Goal: Transaction & Acquisition: Obtain resource

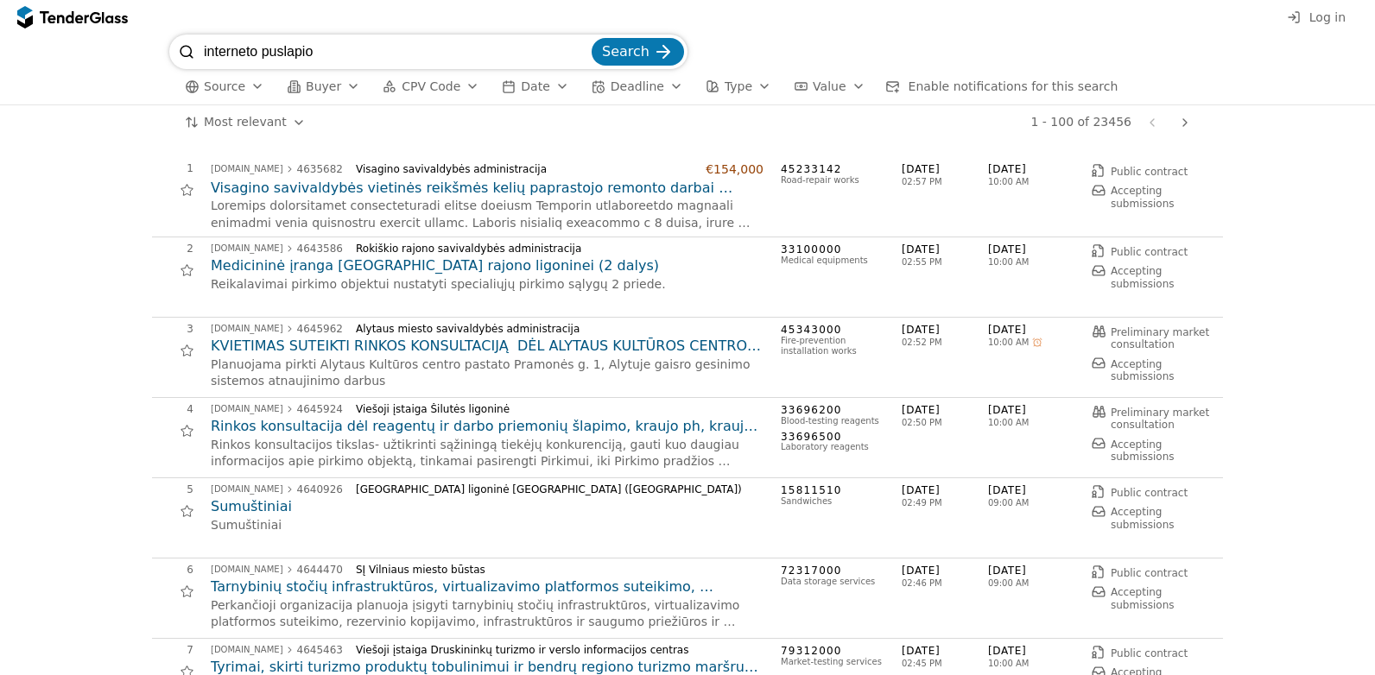
type input "interneto puslapio"
click at [592, 38] on button "Search" at bounding box center [638, 52] width 92 height 28
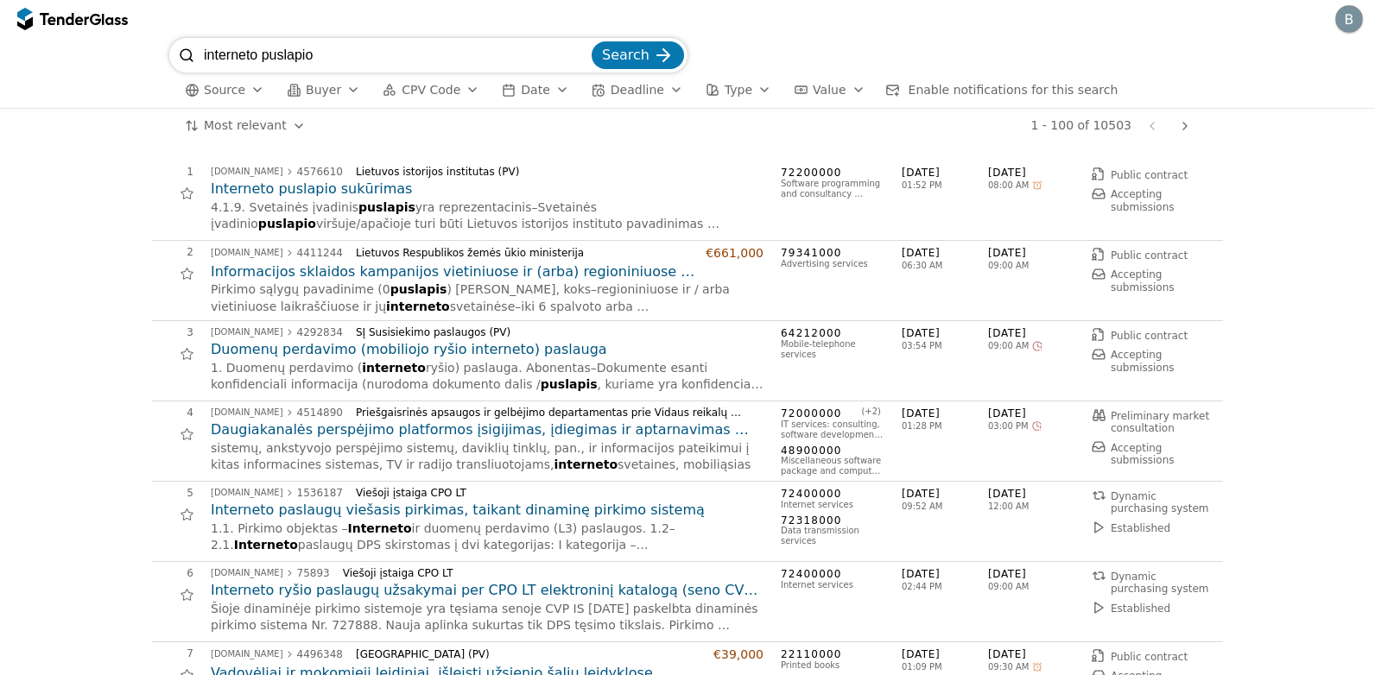
click at [336, 193] on h2 "Interneto puslapio sukūrimas" at bounding box center [487, 189] width 553 height 19
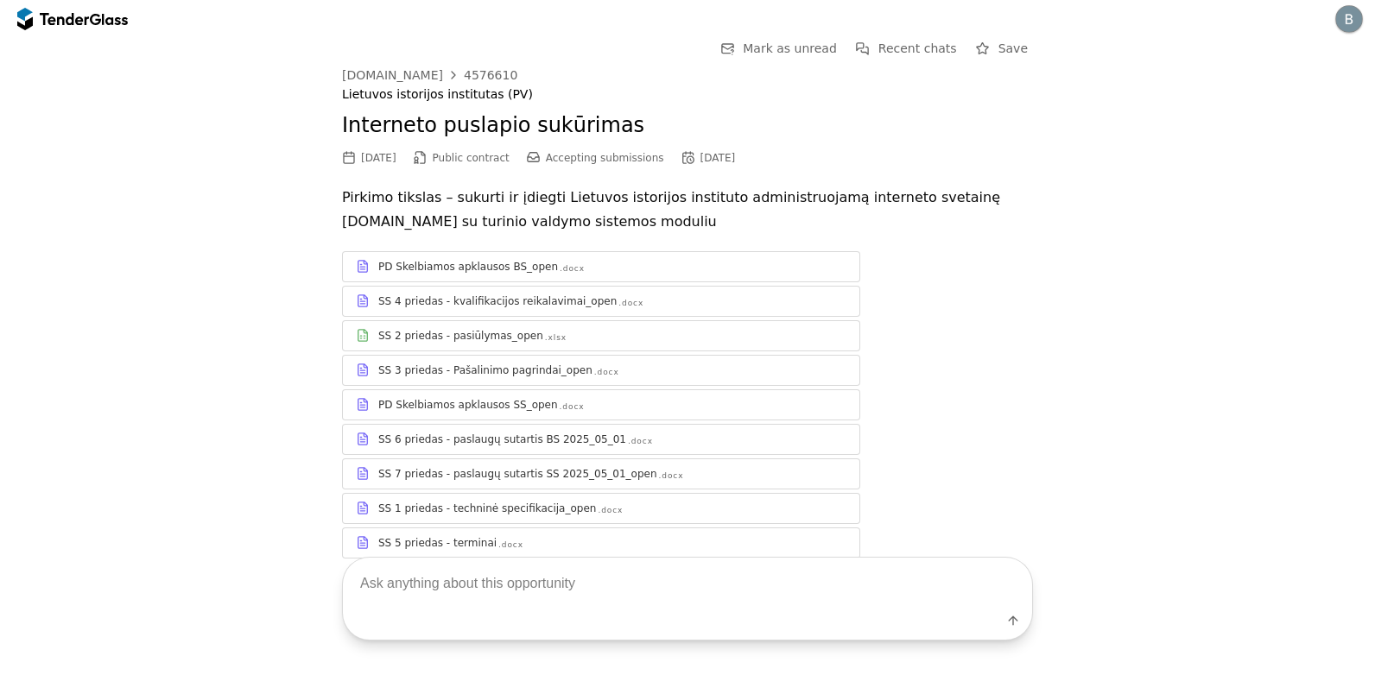
click at [515, 411] on div "PD Skelbiamos apklausos SS_open" at bounding box center [468, 405] width 180 height 14
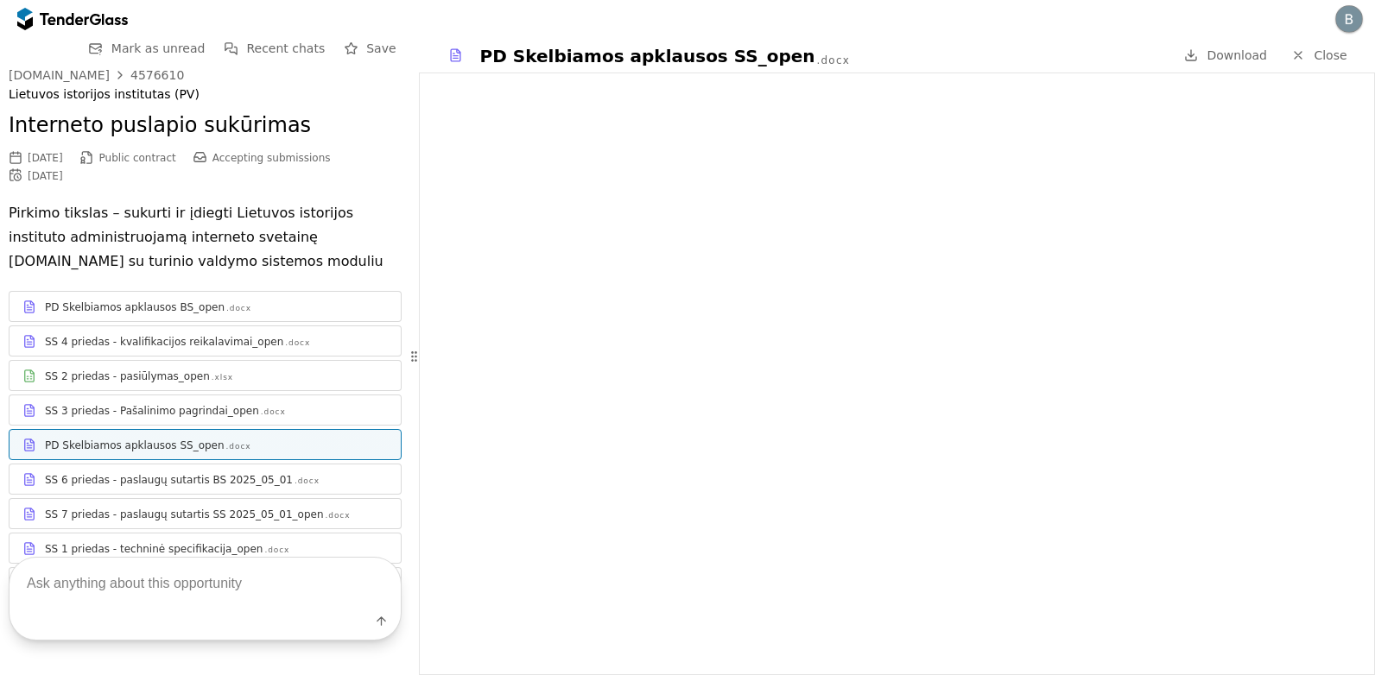
click at [226, 309] on div ".docx" at bounding box center [238, 308] width 25 height 11
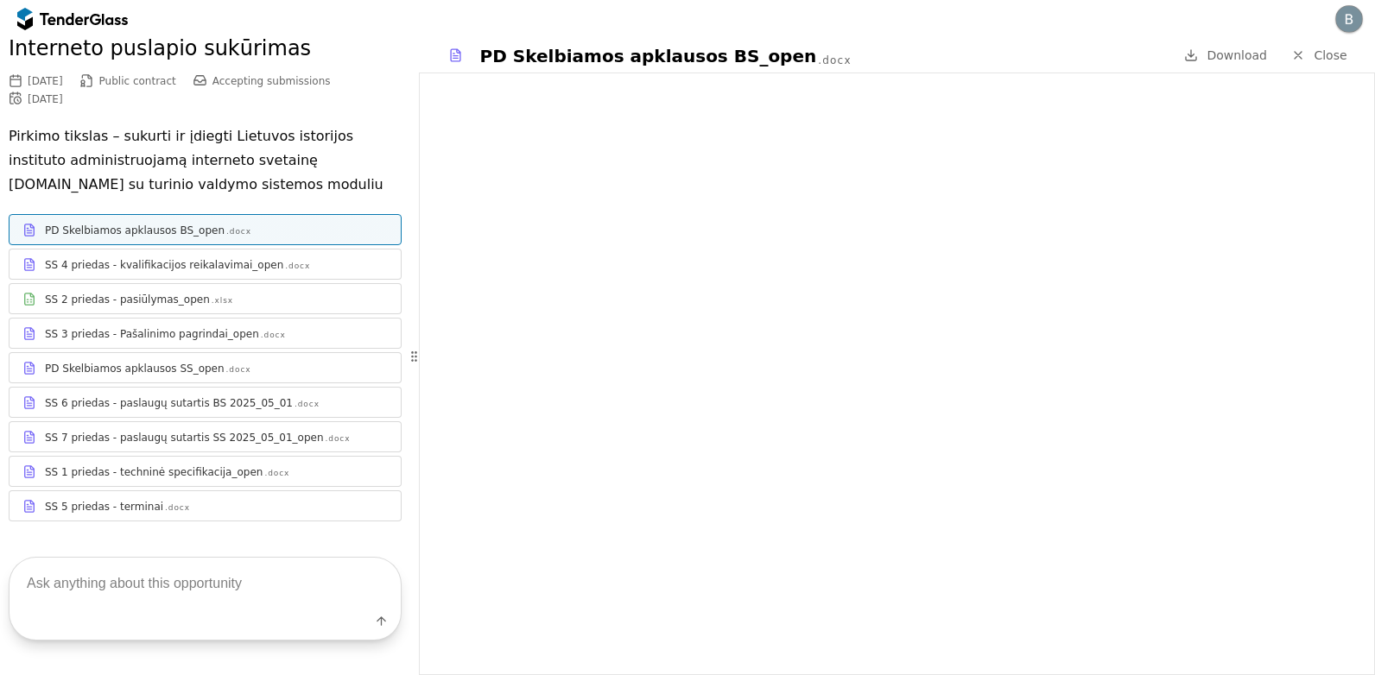
scroll to position [103, 0]
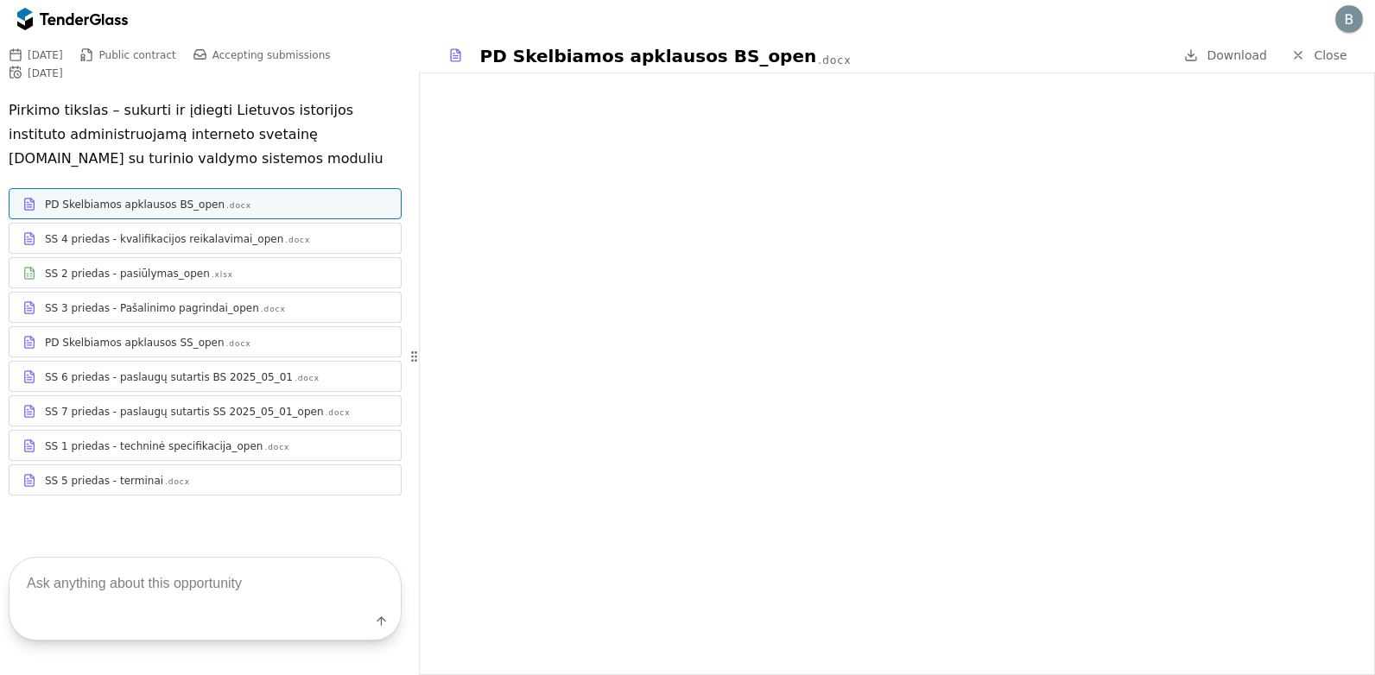
click at [199, 484] on div "SS 5 priedas - terminai .docx" at bounding box center [216, 481] width 343 height 14
